Goal: Task Accomplishment & Management: Use online tool/utility

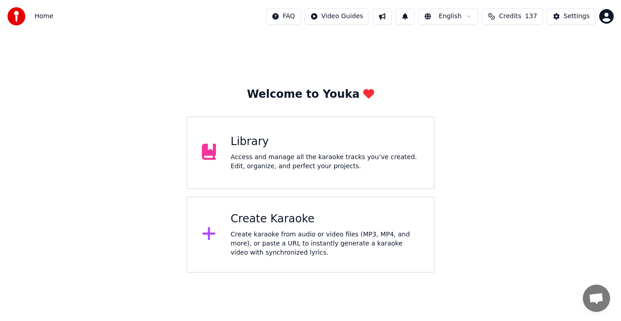
click at [273, 222] on div "Create Karaoke" at bounding box center [324, 219] width 189 height 15
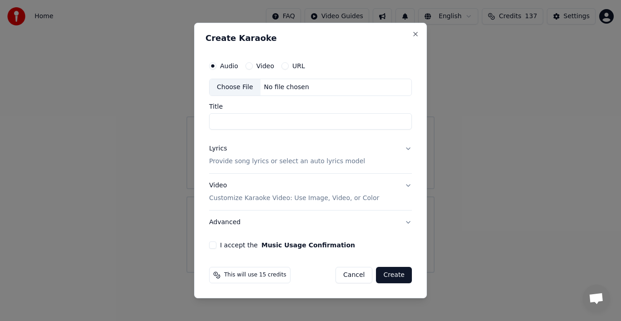
click at [234, 87] on div "Choose File" at bounding box center [234, 87] width 51 height 16
type input "**********"
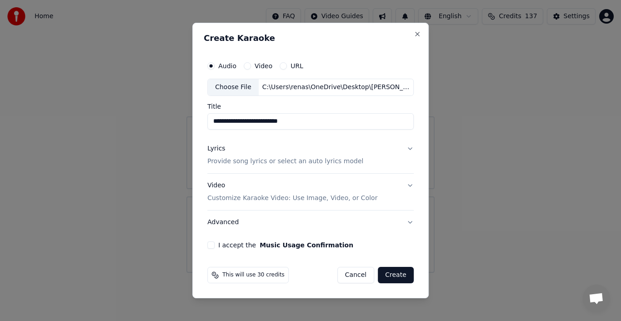
click at [214, 150] on div "Lyrics" at bounding box center [216, 148] width 18 height 9
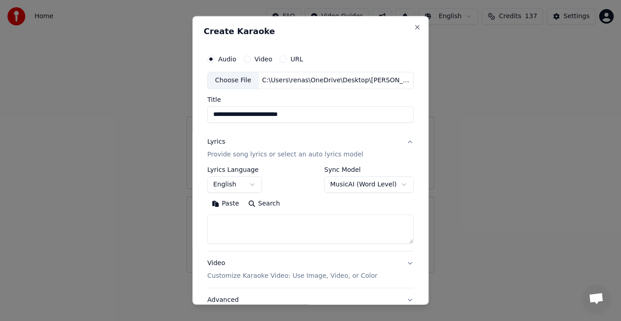
click at [228, 203] on button "Paste" at bounding box center [225, 203] width 36 height 15
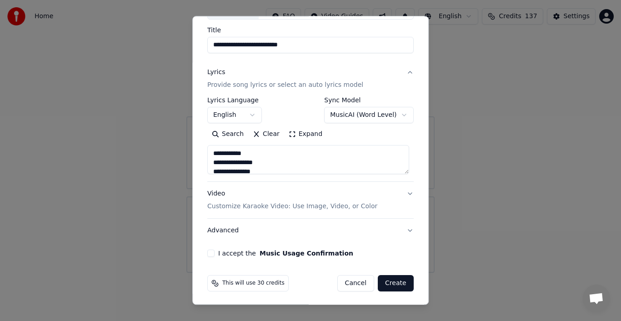
scroll to position [70, 0]
click at [405, 192] on button "Video Customize Karaoke Video: Use Image, Video, or Color" at bounding box center [310, 199] width 206 height 36
type textarea "**********"
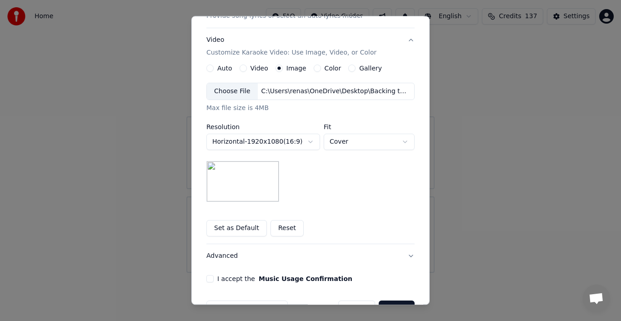
scroll to position [161, 0]
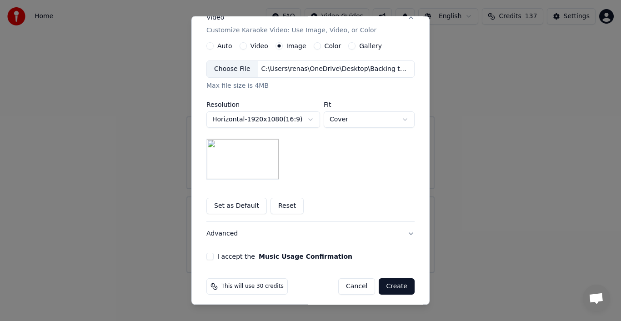
click at [253, 164] on img at bounding box center [242, 159] width 73 height 41
click at [232, 204] on button "Set as Default" at bounding box center [236, 206] width 60 height 16
click at [226, 206] on button "Set as Default" at bounding box center [236, 206] width 60 height 16
click at [206, 254] on button "I accept the Music Usage Confirmation" at bounding box center [209, 256] width 7 height 7
click at [401, 286] on button "Create" at bounding box center [396, 286] width 36 height 16
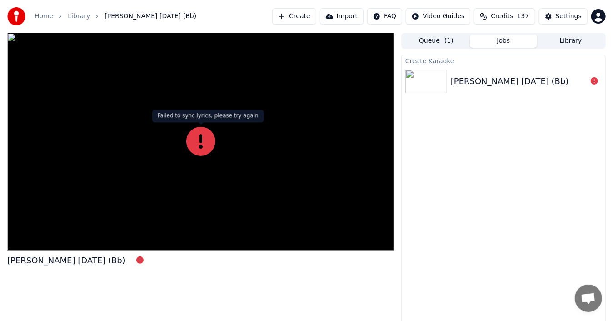
click at [197, 141] on icon at bounding box center [200, 141] width 29 height 29
click at [199, 150] on icon at bounding box center [200, 141] width 29 height 29
click at [251, 102] on div at bounding box center [200, 142] width 387 height 218
click at [195, 136] on icon at bounding box center [200, 141] width 29 height 29
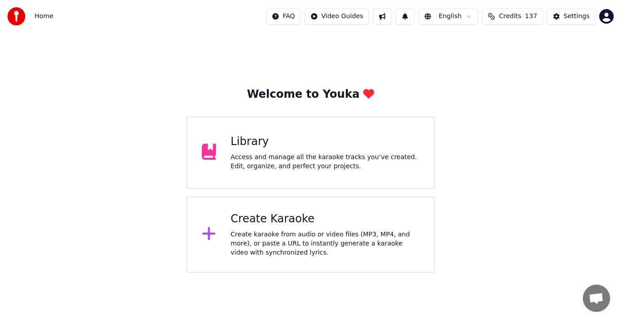
click at [251, 223] on div "Create Karaoke" at bounding box center [324, 219] width 189 height 15
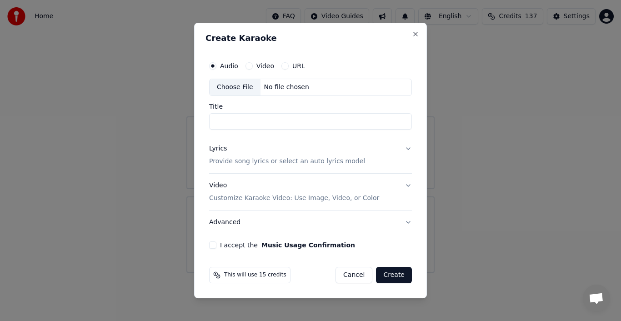
click at [230, 89] on div "Choose File" at bounding box center [234, 87] width 51 height 16
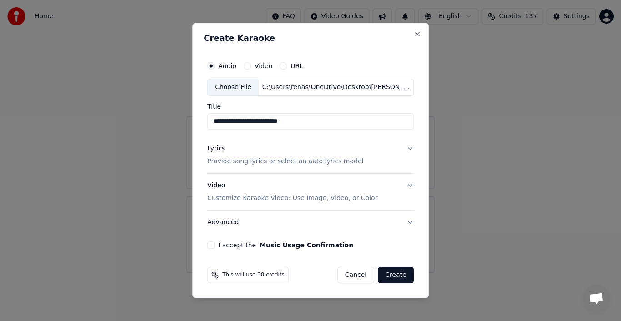
click at [248, 121] on input "**********" at bounding box center [310, 121] width 206 height 16
click at [268, 121] on input "**********" at bounding box center [310, 121] width 206 height 16
type input "**********"
click at [222, 160] on p "Provide song lyrics or select an auto lyrics model" at bounding box center [285, 161] width 156 height 9
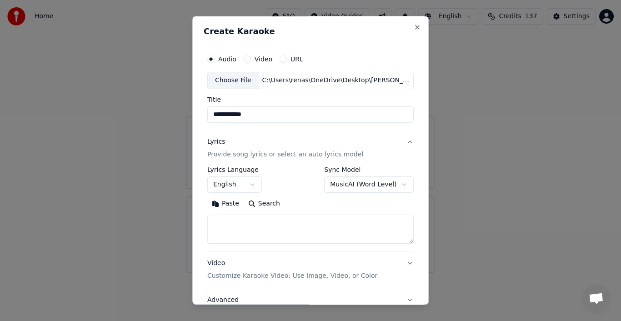
click at [226, 203] on button "Paste" at bounding box center [225, 203] width 36 height 15
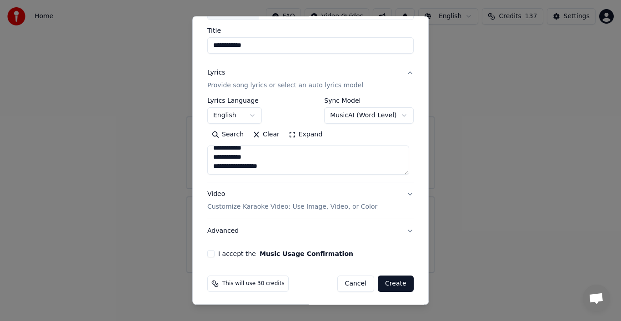
scroll to position [70, 0]
click at [324, 207] on p "Customize Karaoke Video: Use Image, Video, or Color" at bounding box center [292, 205] width 170 height 9
type textarea "**********"
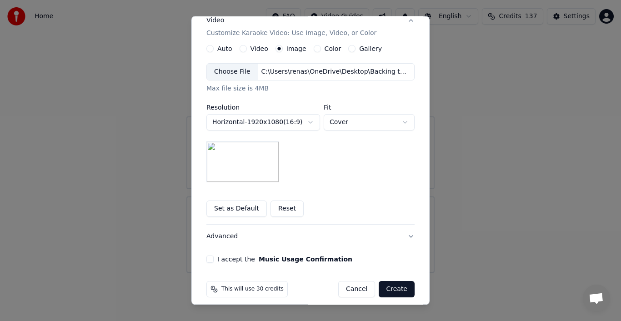
scroll to position [164, 0]
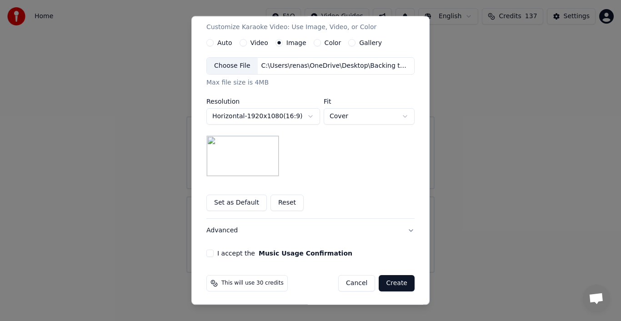
click at [240, 201] on button "Set as Default" at bounding box center [236, 202] width 60 height 16
click at [402, 229] on button "Advanced" at bounding box center [310, 231] width 208 height 24
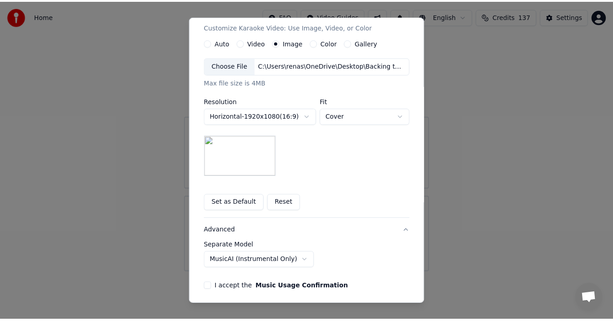
scroll to position [19, 0]
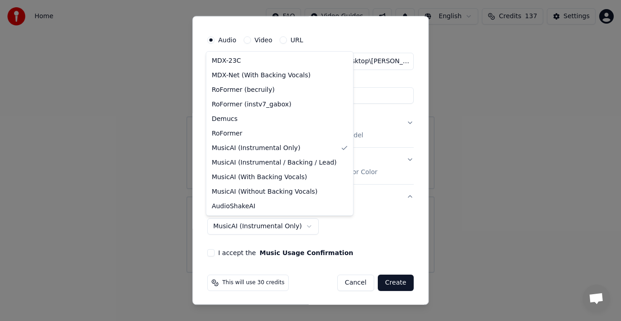
click at [285, 227] on body "**********" at bounding box center [310, 136] width 621 height 273
select select "**********"
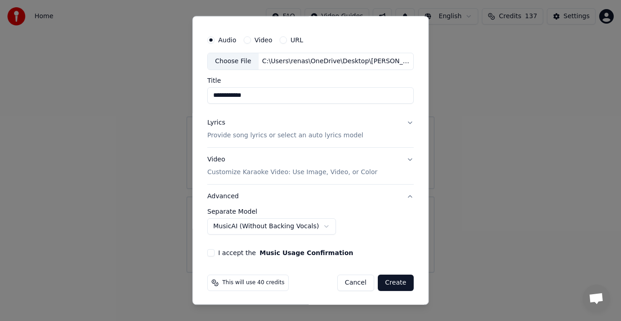
click at [211, 252] on button "I accept the Music Usage Confirmation" at bounding box center [210, 252] width 7 height 7
click at [390, 280] on button "Create" at bounding box center [395, 282] width 36 height 16
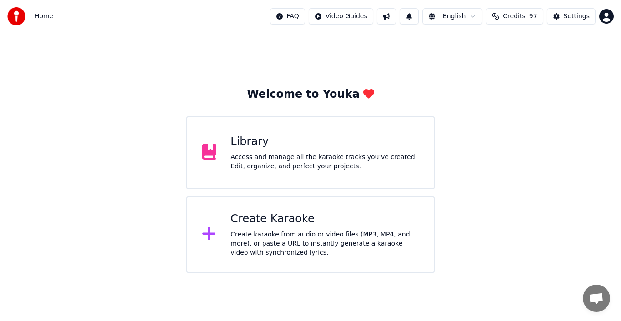
click at [570, 15] on div "Settings" at bounding box center [576, 16] width 26 height 9
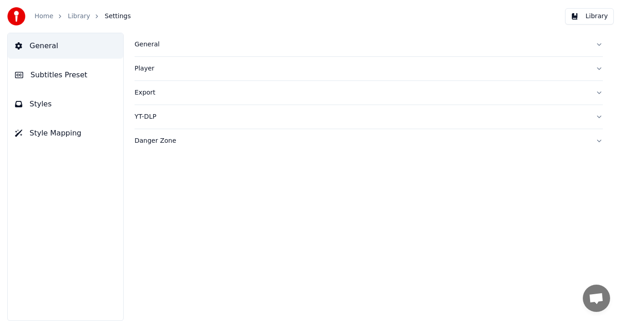
click at [147, 47] on div "General" at bounding box center [360, 44] width 453 height 9
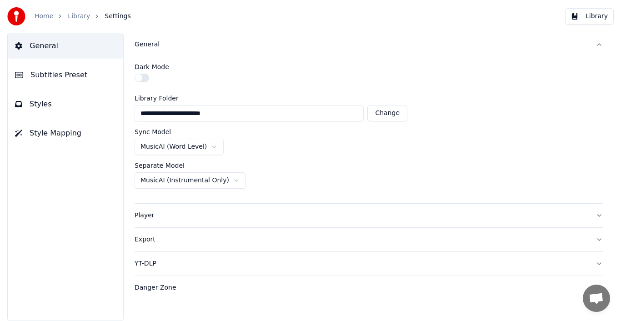
click at [74, 71] on span "Subtitles Preset" at bounding box center [58, 75] width 57 height 11
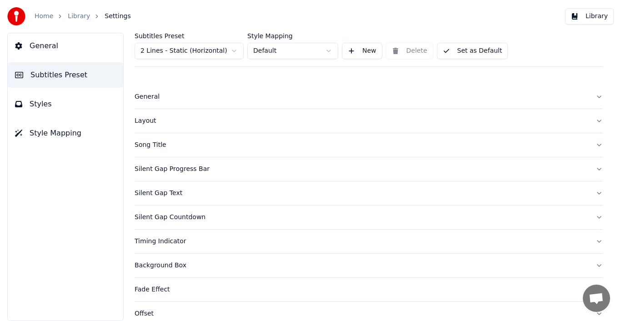
click at [42, 106] on span "Styles" at bounding box center [41, 104] width 22 height 11
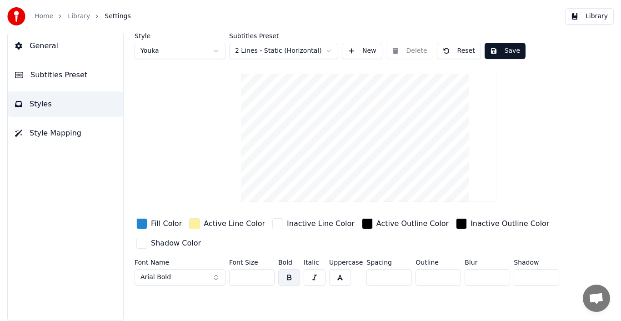
click at [30, 134] on span "Style Mapping" at bounding box center [56, 133] width 52 height 11
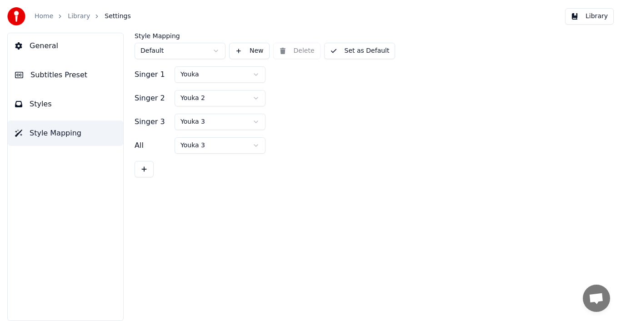
click at [45, 18] on link "Home" at bounding box center [44, 16] width 19 height 9
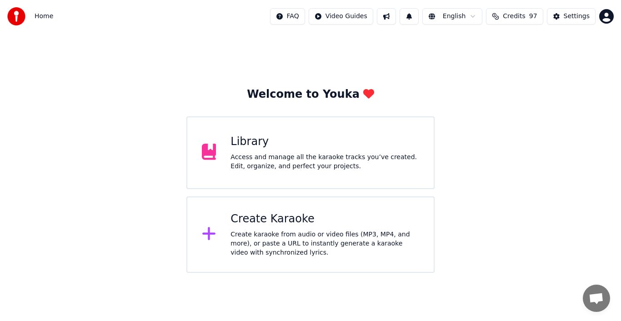
click at [285, 242] on div "Create karaoke from audio or video files (MP3, MP4, and more), or paste a URL t…" at bounding box center [324, 243] width 189 height 27
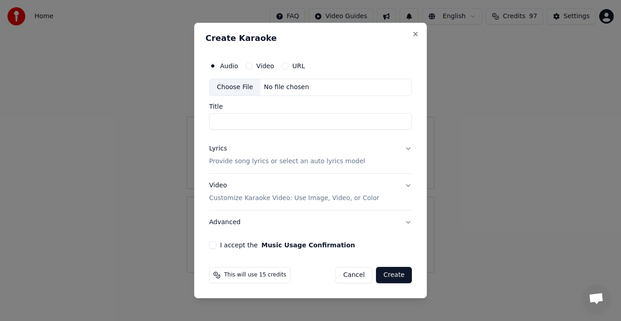
click at [228, 86] on div "Choose File" at bounding box center [234, 87] width 51 height 16
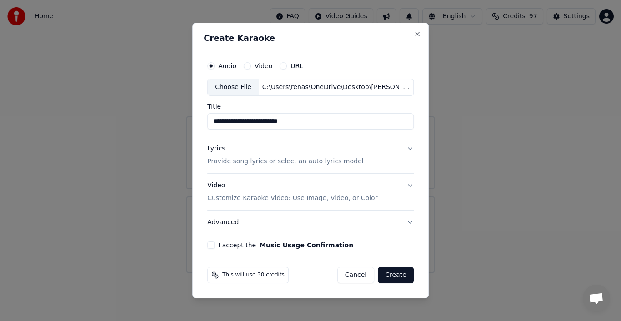
click at [247, 122] on input "**********" at bounding box center [310, 121] width 206 height 16
click at [282, 122] on input "**********" at bounding box center [310, 121] width 206 height 16
type input "**********"
click at [221, 148] on div "Lyrics" at bounding box center [216, 148] width 18 height 9
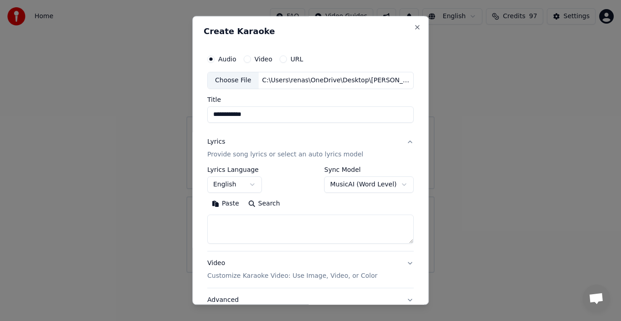
click at [230, 205] on button "Paste" at bounding box center [225, 203] width 36 height 15
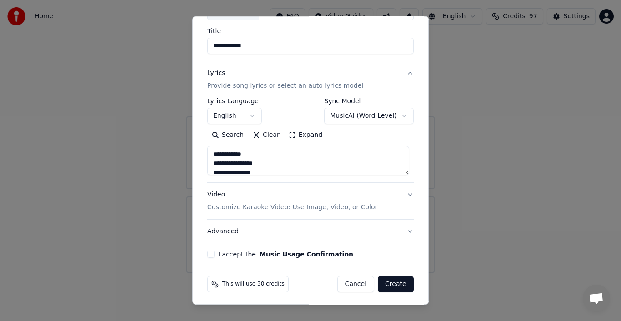
scroll to position [70, 0]
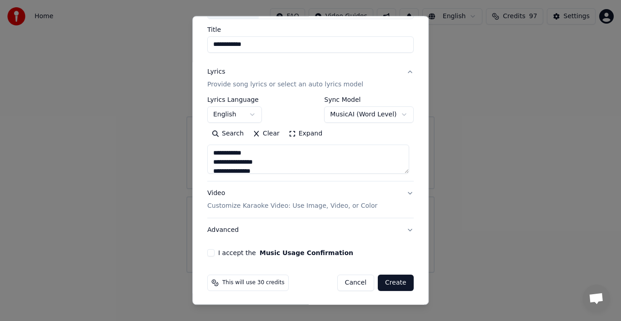
click at [332, 205] on p "Customize Karaoke Video: Use Image, Video, or Color" at bounding box center [292, 205] width 170 height 9
type textarea "**********"
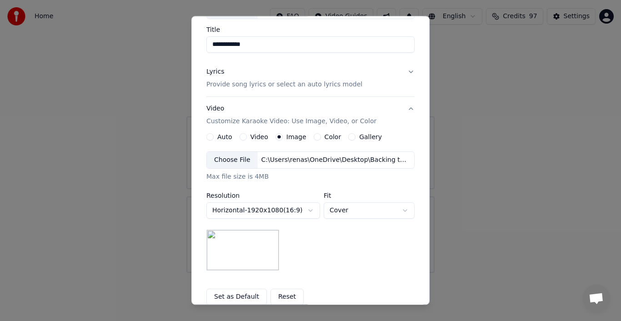
click at [283, 293] on button "Reset" at bounding box center [286, 296] width 33 height 16
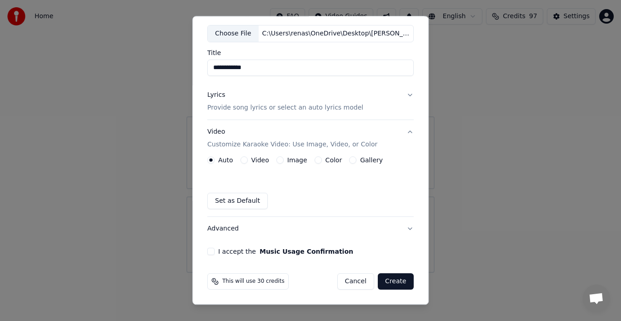
scroll to position [45, 0]
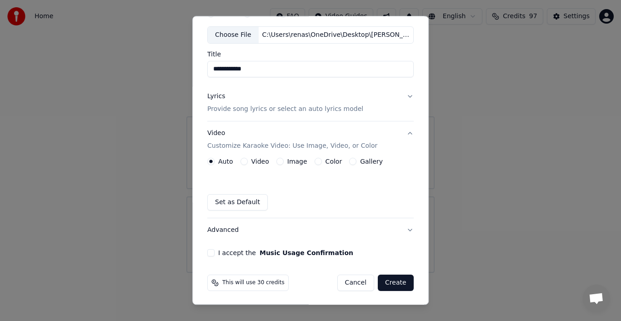
click at [406, 226] on button "Advanced" at bounding box center [310, 230] width 206 height 24
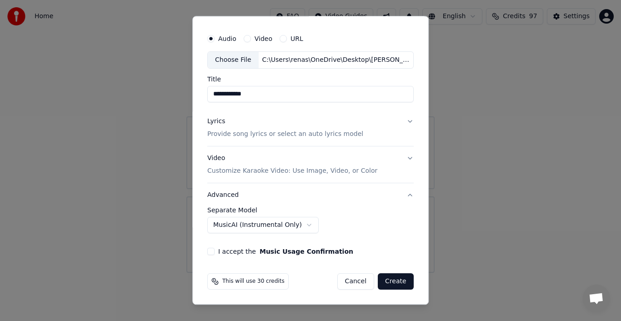
scroll to position [19, 0]
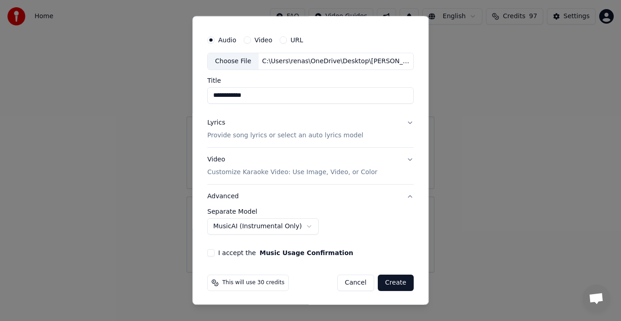
click at [353, 171] on p "Customize Karaoke Video: Use Image, Video, or Color" at bounding box center [292, 172] width 170 height 9
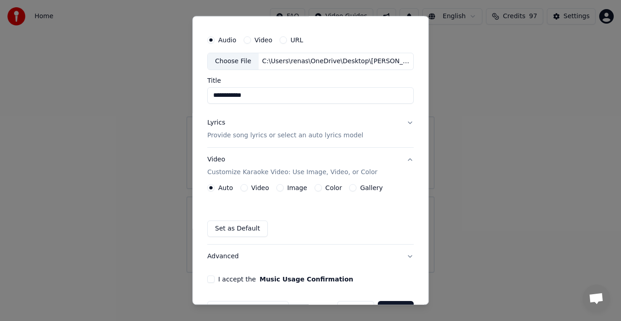
click at [290, 187] on label "Image" at bounding box center [297, 187] width 20 height 6
click at [283, 187] on button "Image" at bounding box center [279, 187] width 7 height 7
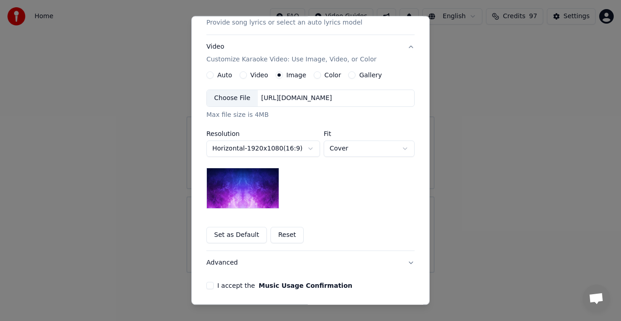
scroll to position [155, 0]
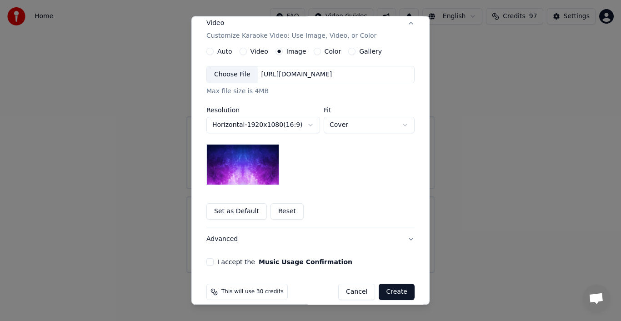
click at [234, 71] on div "Choose File" at bounding box center [232, 74] width 51 height 16
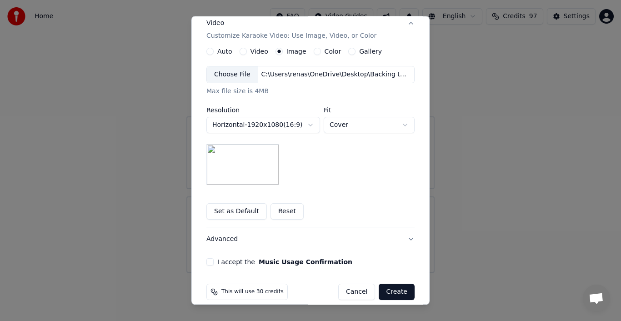
click at [237, 212] on button "Set as Default" at bounding box center [236, 211] width 60 height 16
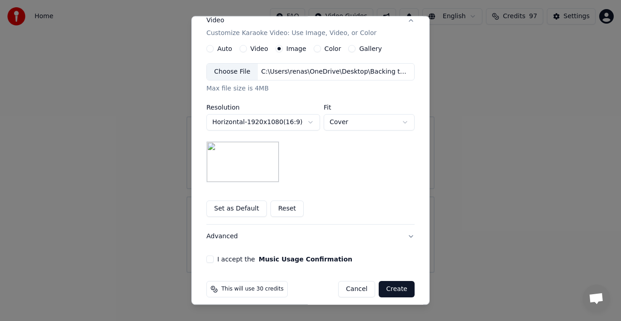
scroll to position [164, 0]
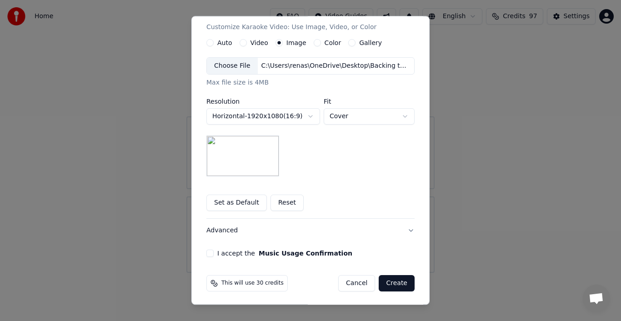
click at [225, 231] on button "Advanced" at bounding box center [310, 231] width 208 height 24
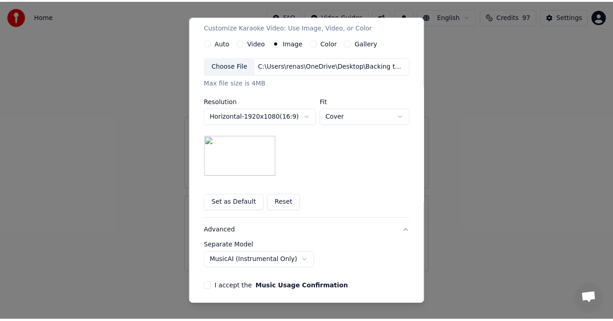
scroll to position [19, 0]
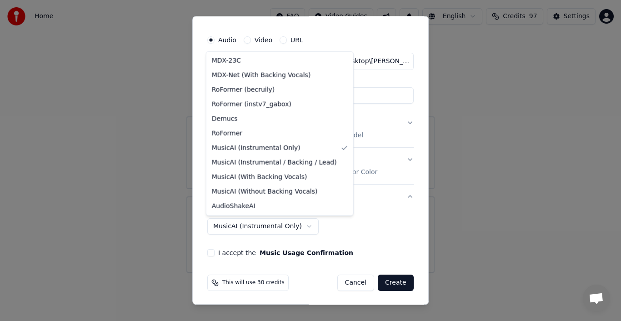
click at [289, 226] on body "**********" at bounding box center [310, 136] width 621 height 273
select select "**********"
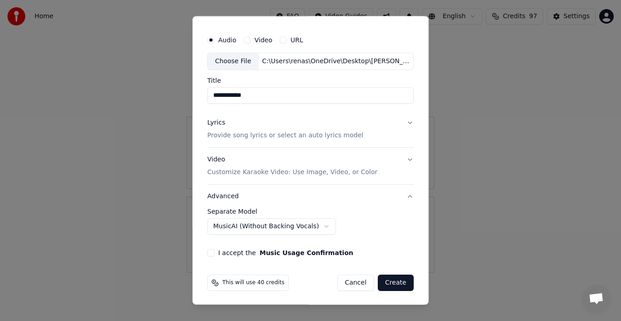
click at [210, 252] on button "I accept the Music Usage Confirmation" at bounding box center [210, 252] width 7 height 7
click at [398, 281] on button "Create" at bounding box center [395, 282] width 36 height 16
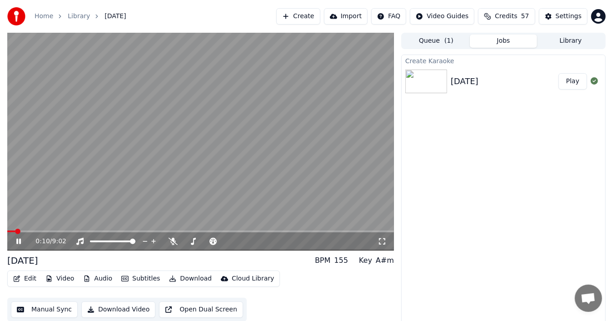
click at [18, 238] on icon at bounding box center [25, 241] width 21 height 7
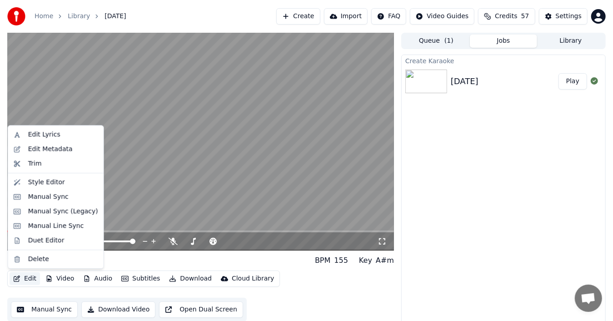
click at [29, 279] on button "Edit" at bounding box center [25, 278] width 30 height 13
click at [35, 260] on div "Delete" at bounding box center [38, 258] width 21 height 9
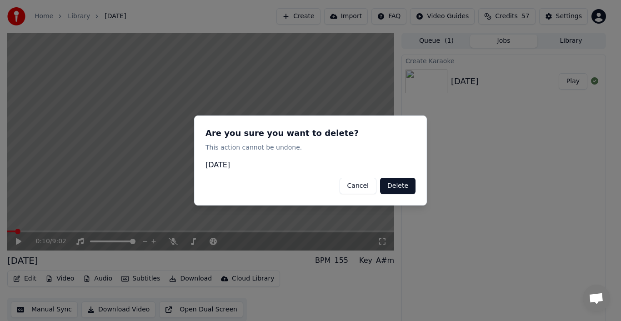
click at [397, 186] on button "Delete" at bounding box center [397, 186] width 35 height 16
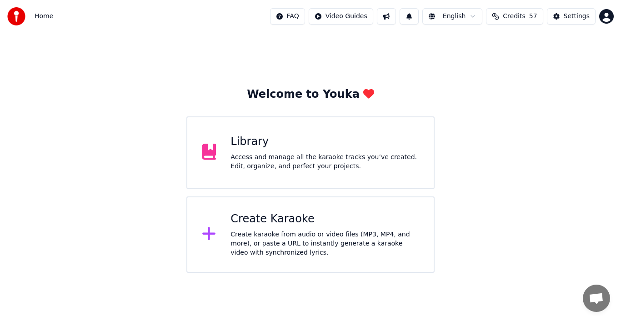
click at [271, 221] on div "Create Karaoke" at bounding box center [324, 219] width 189 height 15
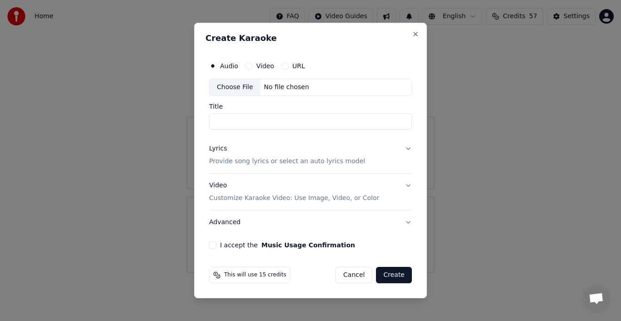
click at [236, 88] on div "Choose File" at bounding box center [234, 87] width 51 height 16
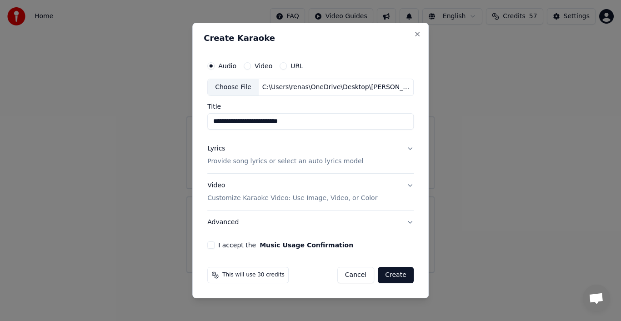
click at [247, 122] on input "**********" at bounding box center [310, 121] width 206 height 16
click at [295, 122] on input "**********" at bounding box center [310, 121] width 206 height 16
type input "**********"
click at [219, 148] on div "Lyrics" at bounding box center [216, 148] width 18 height 9
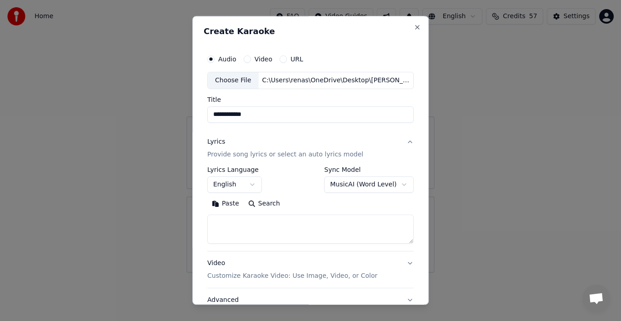
click at [230, 204] on button "Paste" at bounding box center [225, 203] width 36 height 15
type textarea "**********"
click at [263, 202] on button "Clear" at bounding box center [266, 203] width 36 height 15
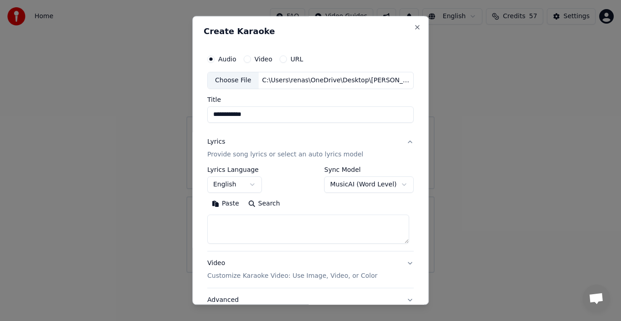
click at [228, 204] on button "Paste" at bounding box center [225, 203] width 36 height 15
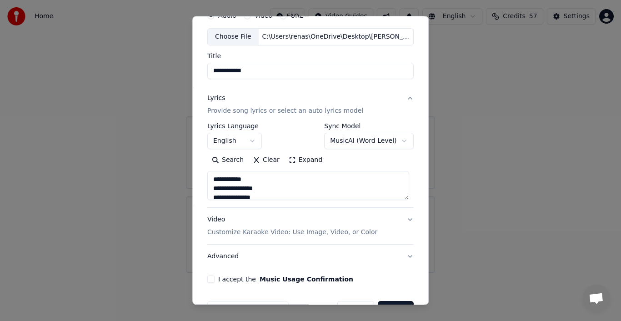
scroll to position [70, 0]
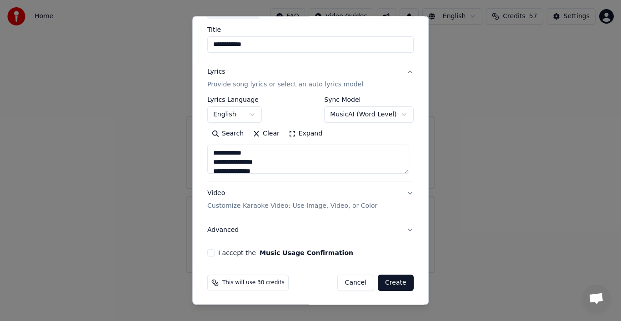
click at [338, 207] on p "Customize Karaoke Video: Use Image, Video, or Color" at bounding box center [292, 205] width 170 height 9
type textarea "**********"
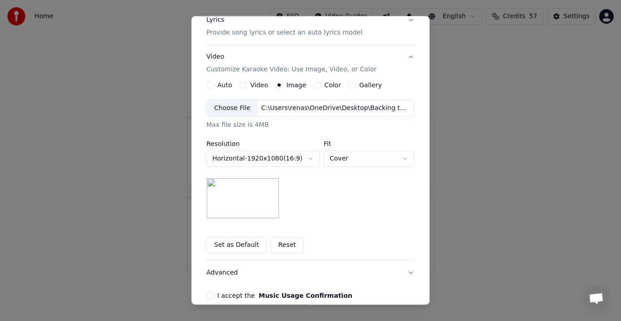
scroll to position [161, 0]
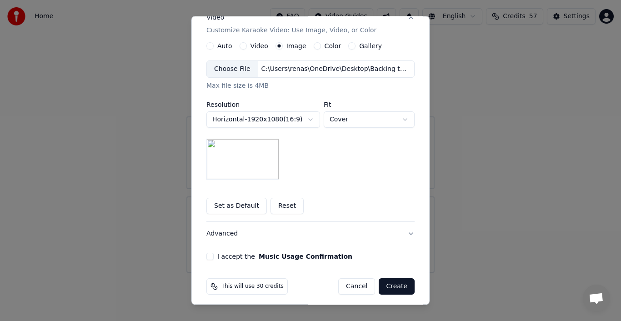
click at [222, 205] on button "Set as Default" at bounding box center [236, 206] width 60 height 16
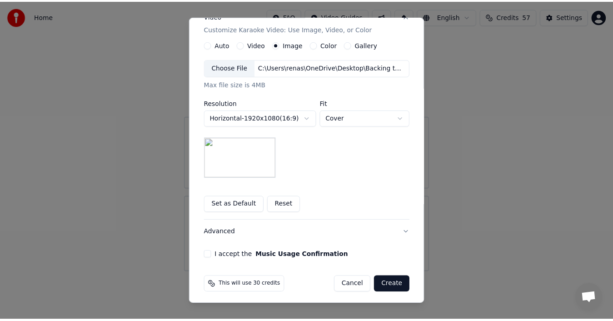
scroll to position [164, 0]
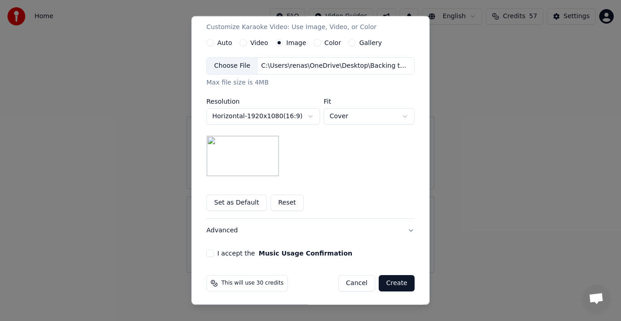
click at [209, 250] on button "I accept the Music Usage Confirmation" at bounding box center [209, 252] width 7 height 7
click at [392, 283] on button "Create" at bounding box center [396, 283] width 36 height 16
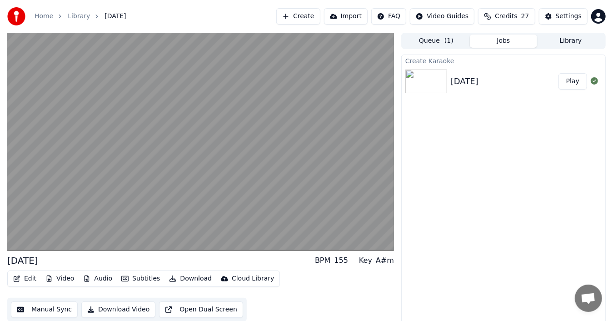
click at [368, 283] on div "Edit Video Audio Subtitles Download Cloud Library Manual Sync Download Video Op…" at bounding box center [200, 295] width 387 height 51
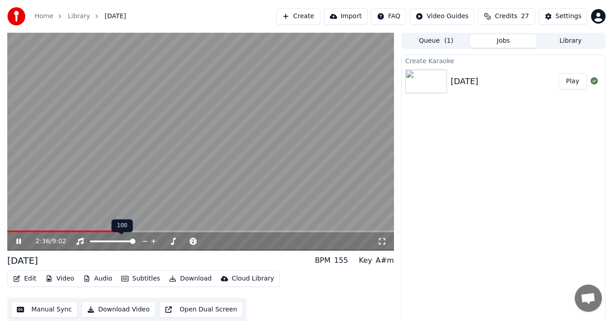
click at [152, 240] on icon at bounding box center [153, 241] width 9 height 9
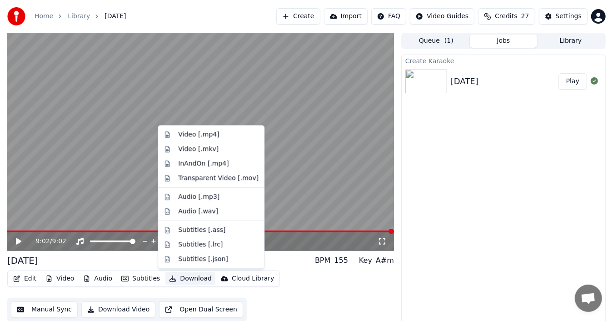
click at [184, 277] on button "Download" at bounding box center [190, 278] width 50 height 13
click at [206, 133] on div "Video [.mp4]" at bounding box center [198, 134] width 41 height 9
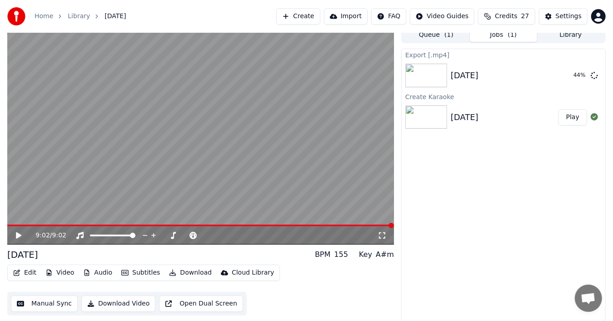
scroll to position [6, 0]
click at [517, 14] on span "Credits" at bounding box center [506, 16] width 22 height 9
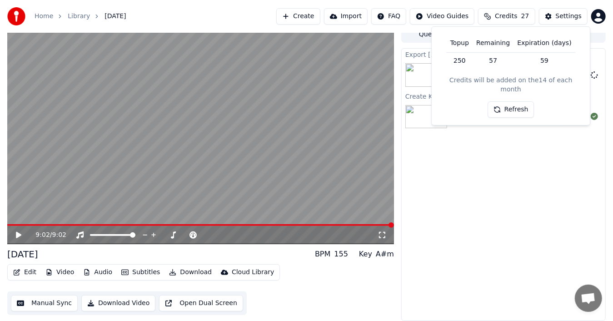
click at [514, 102] on button "Refresh" at bounding box center [510, 109] width 47 height 16
click at [239, 1] on div "Home Library July Morning Create Import FAQ Video Guides Credits 27 Settings" at bounding box center [306, 16] width 613 height 33
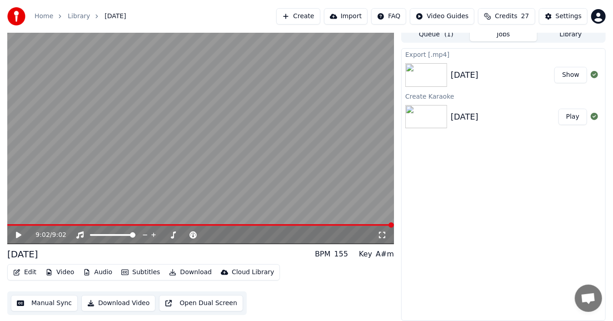
click at [568, 75] on button "Show" at bounding box center [570, 75] width 33 height 16
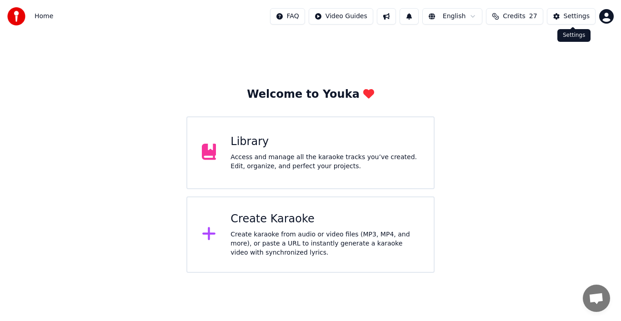
click at [581, 16] on div "Settings" at bounding box center [576, 16] width 26 height 9
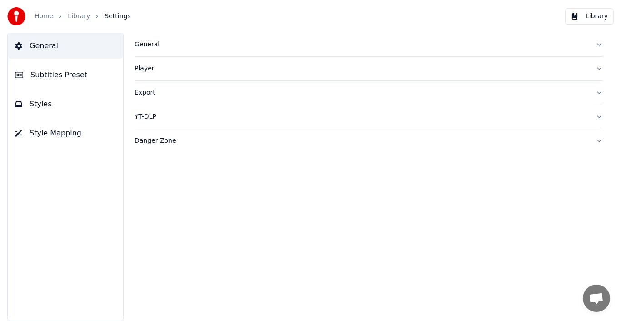
click at [151, 45] on div "General" at bounding box center [360, 44] width 453 height 9
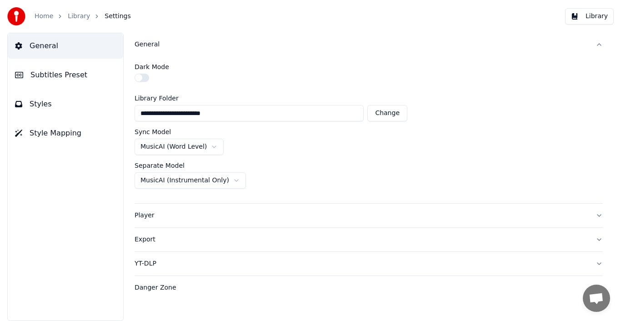
click at [80, 76] on button "Subtitles Preset" at bounding box center [65, 74] width 115 height 25
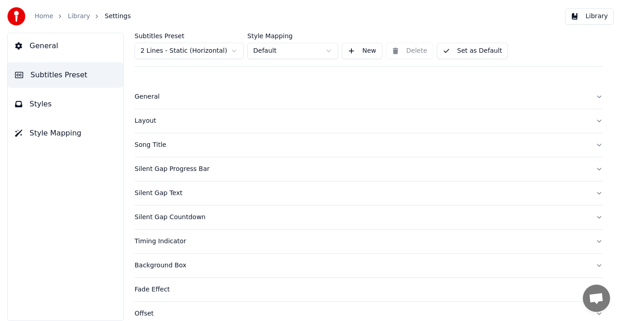
click at [143, 119] on div "Layout" at bounding box center [360, 120] width 453 height 9
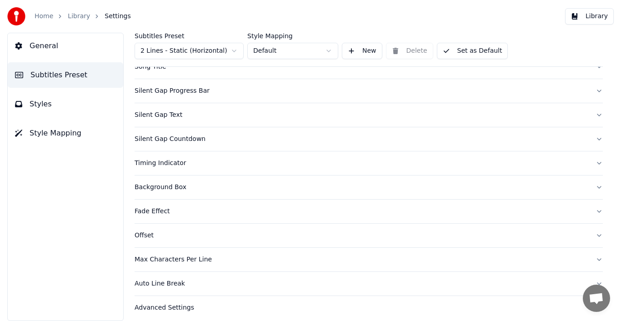
scroll to position [381, 0]
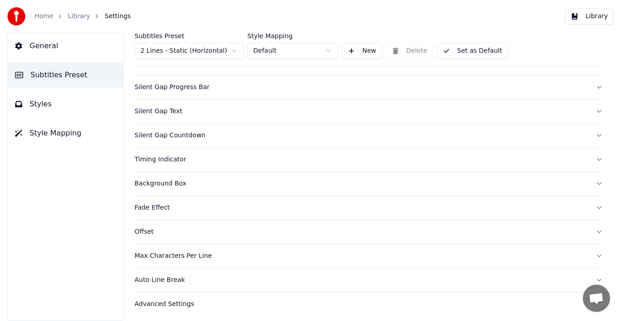
click at [156, 181] on div "Background Box" at bounding box center [360, 183] width 453 height 9
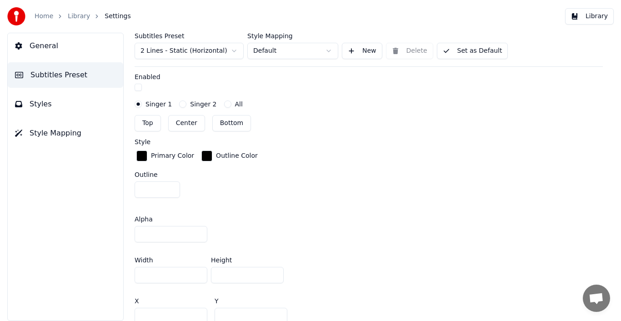
scroll to position [412, 0]
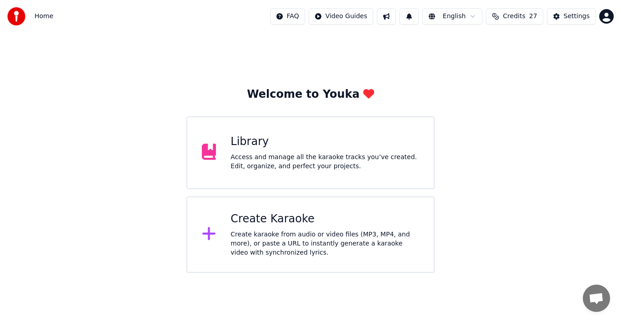
click at [269, 218] on div "Create Karaoke" at bounding box center [324, 219] width 189 height 15
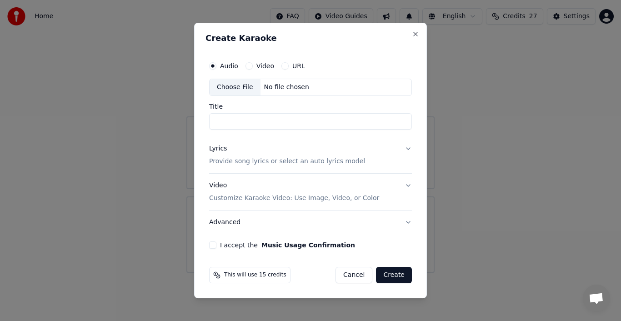
click at [233, 199] on p "Customize Karaoke Video: Use Image, Video, or Color" at bounding box center [294, 198] width 170 height 9
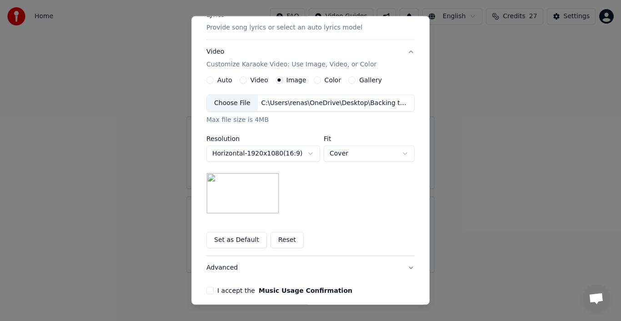
scroll to position [136, 0]
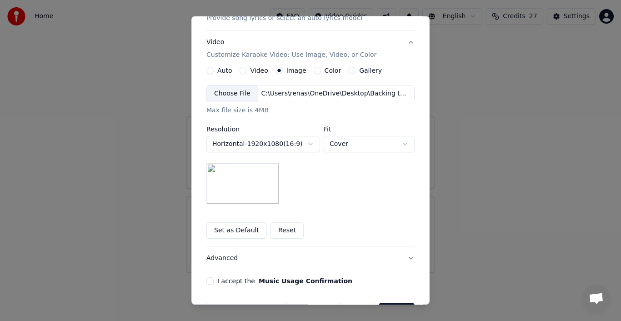
click at [306, 144] on body "**********" at bounding box center [310, 136] width 621 height 273
click at [402, 144] on body "**********" at bounding box center [310, 136] width 621 height 273
select select "*******"
click at [256, 178] on img at bounding box center [242, 183] width 73 height 41
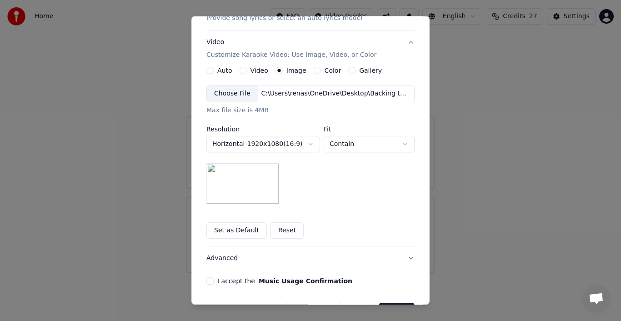
click at [242, 229] on button "Set as Default" at bounding box center [236, 230] width 60 height 16
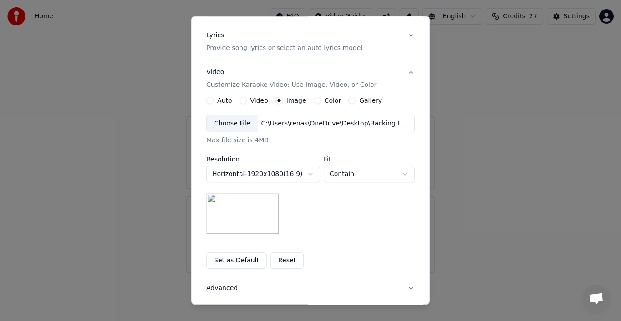
scroll to position [91, 0]
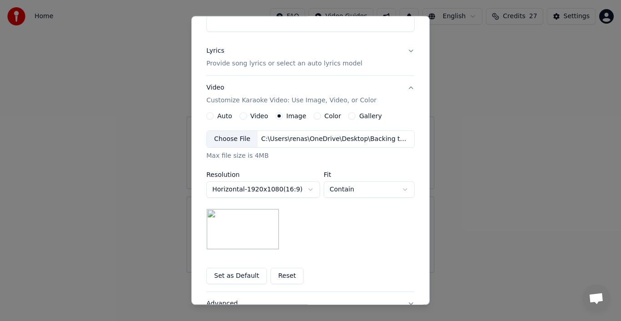
click at [255, 116] on label "Video" at bounding box center [259, 116] width 18 height 6
click at [247, 116] on button "Video" at bounding box center [242, 115] width 7 height 7
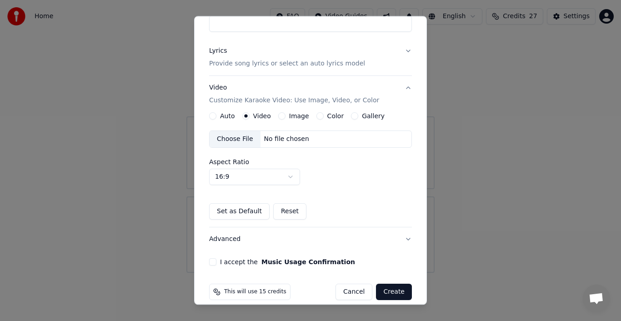
click at [230, 117] on label "Auto" at bounding box center [227, 116] width 15 height 6
click at [216, 117] on button "Auto" at bounding box center [212, 115] width 7 height 7
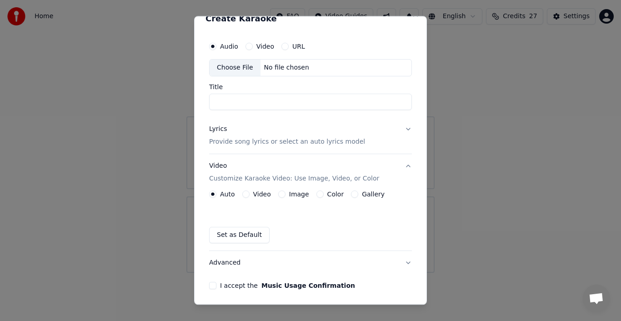
scroll to position [0, 0]
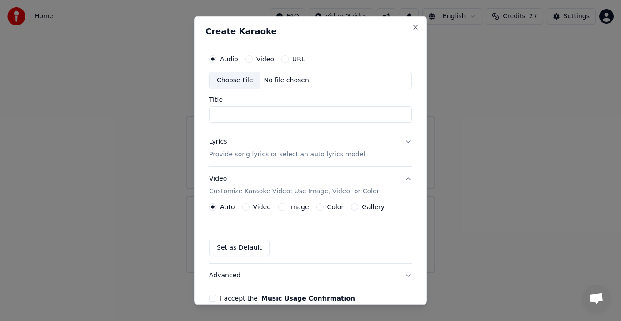
click at [238, 80] on div "Choose File" at bounding box center [234, 80] width 51 height 16
click at [412, 27] on button "Close" at bounding box center [415, 27] width 7 height 7
